Goal: Transaction & Acquisition: Purchase product/service

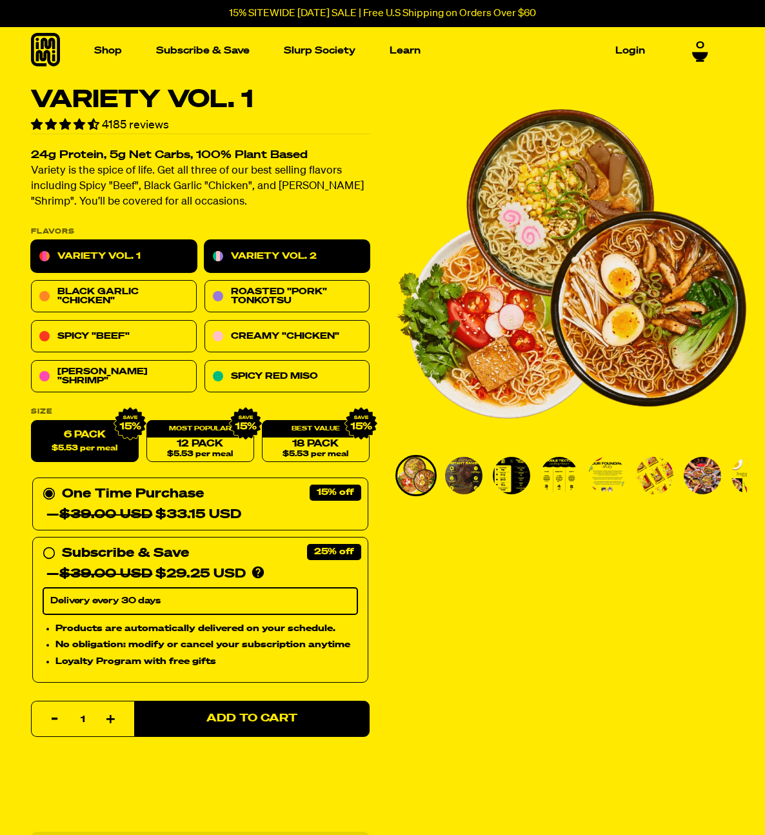
click at [322, 243] on link "Variety Vol. 2" at bounding box center [288, 257] width 166 height 32
